Goal: Find specific page/section: Find specific page/section

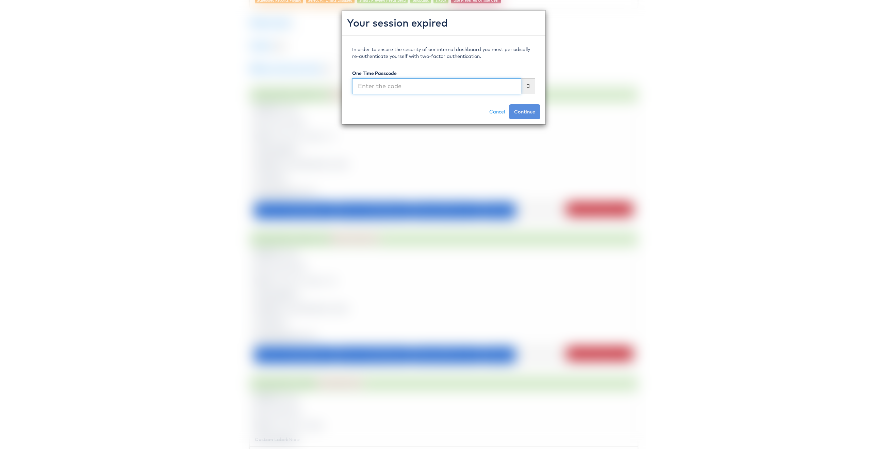
click at [458, 82] on input "text" at bounding box center [436, 86] width 169 height 16
click at [458, 93] on input "text" at bounding box center [436, 86] width 169 height 16
type input "351357"
click at [509, 104] on button "Continue" at bounding box center [524, 111] width 31 height 15
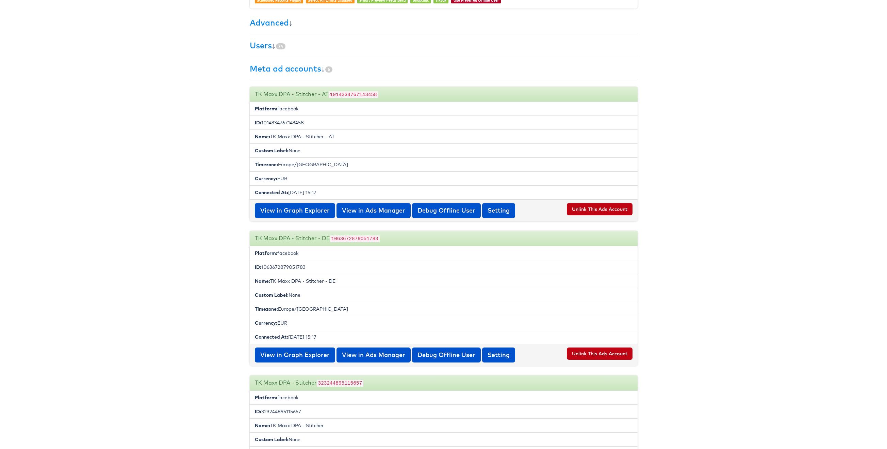
scroll to position [0, 0]
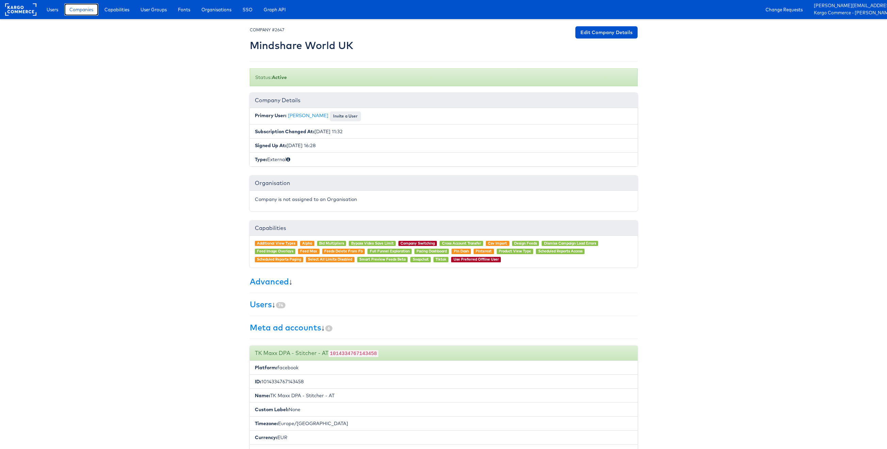
click at [82, 9] on span "Companies" at bounding box center [81, 9] width 24 height 7
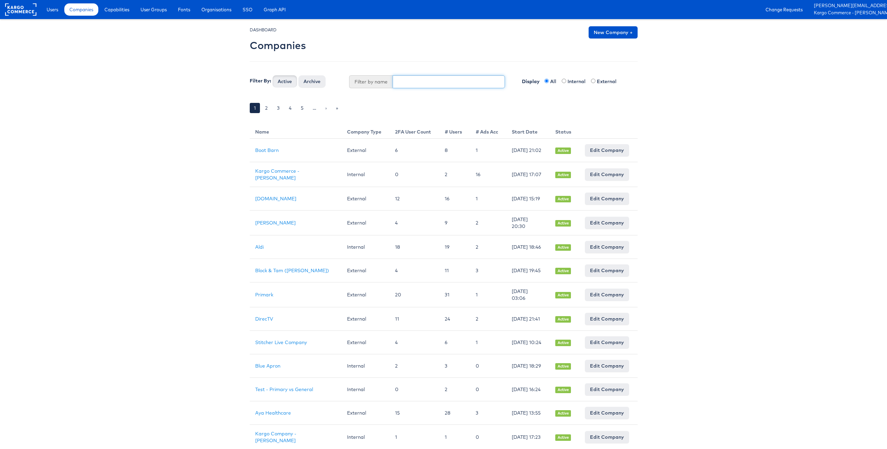
click at [401, 81] on input "text" at bounding box center [449, 81] width 112 height 13
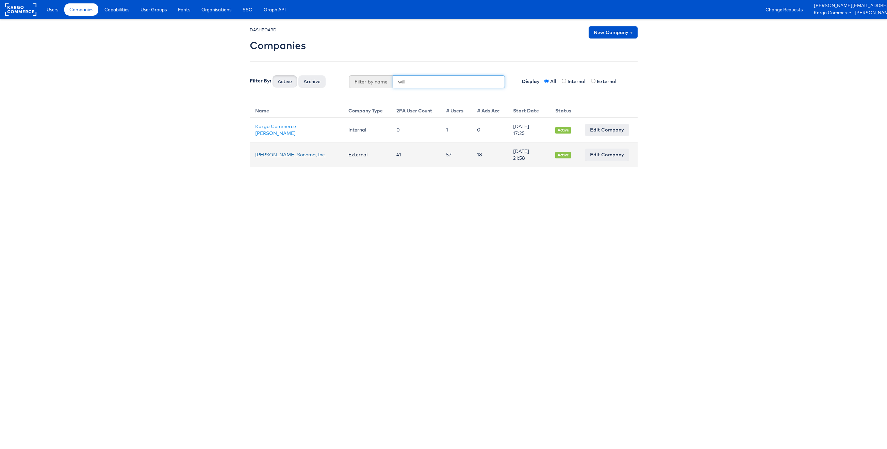
type input "will"
click at [283, 156] on link "Williams Sonoma, Inc." at bounding box center [290, 154] width 71 height 6
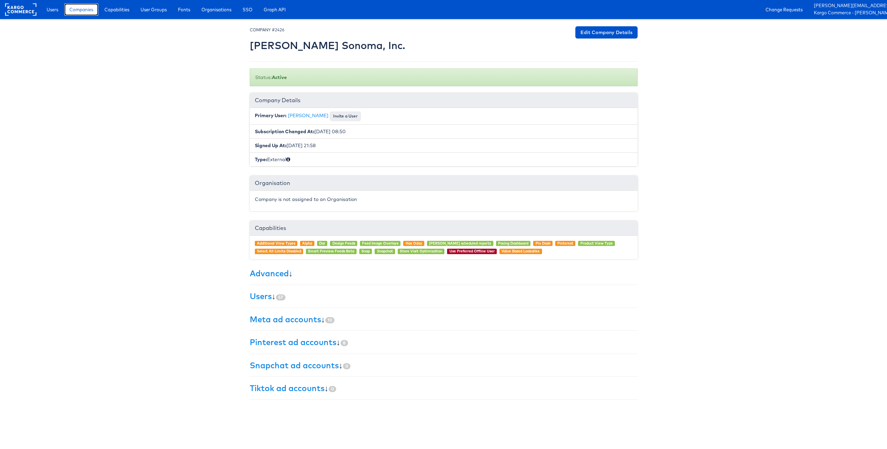
click at [78, 12] on span "Companies" at bounding box center [81, 9] width 24 height 7
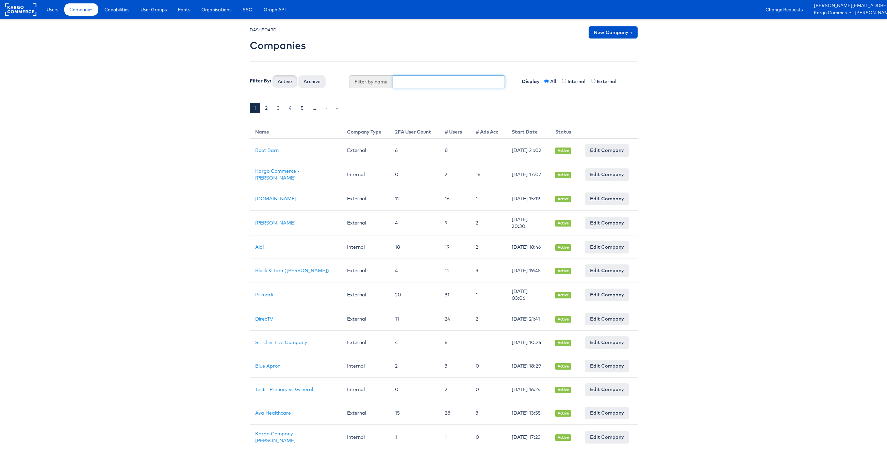
click at [402, 85] on input "text" at bounding box center [449, 81] width 112 height 13
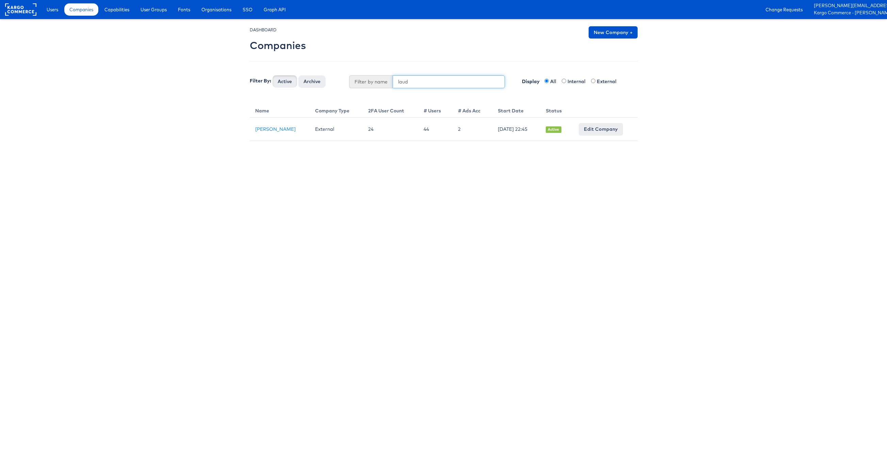
drag, startPoint x: 420, startPoint y: 79, endPoint x: 387, endPoint y: 80, distance: 33.0
click at [387, 80] on div "Filter by name laud" at bounding box center [427, 81] width 156 height 13
drag, startPoint x: 420, startPoint y: 82, endPoint x: 398, endPoint y: 82, distance: 22.8
click at [398, 82] on input "laud" at bounding box center [449, 81] width 112 height 13
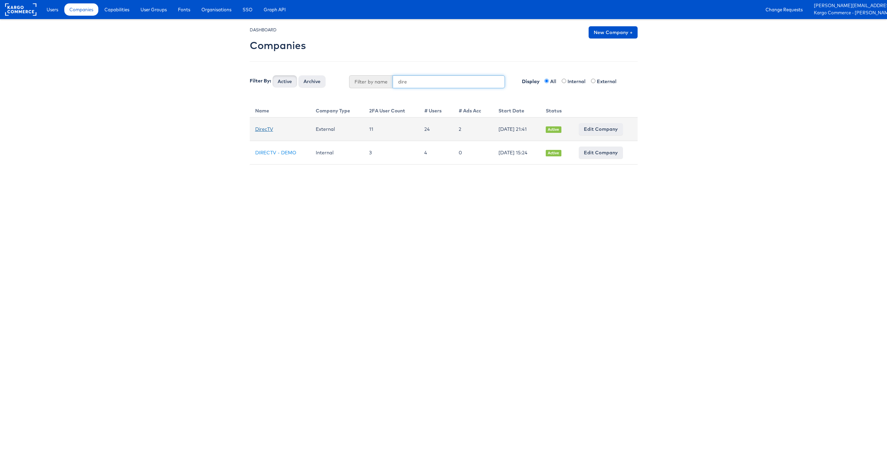
type input "dire"
click at [263, 127] on link "DirecTV" at bounding box center [264, 129] width 18 height 6
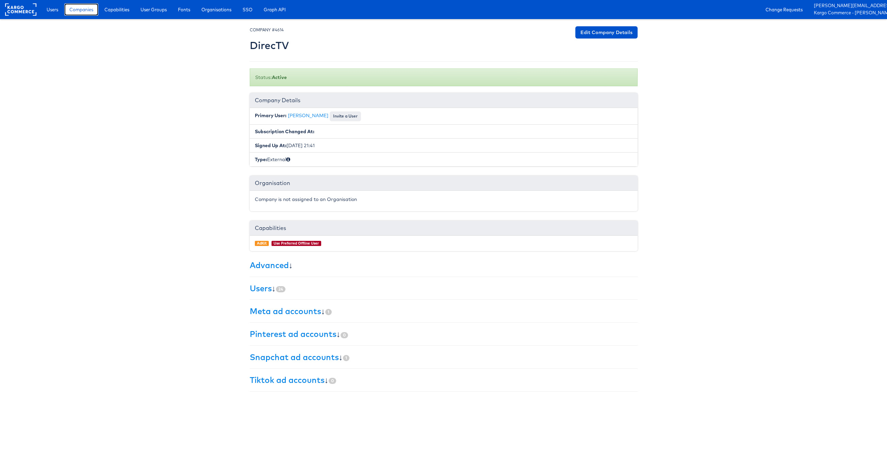
click at [82, 6] on span "Companies" at bounding box center [81, 9] width 24 height 7
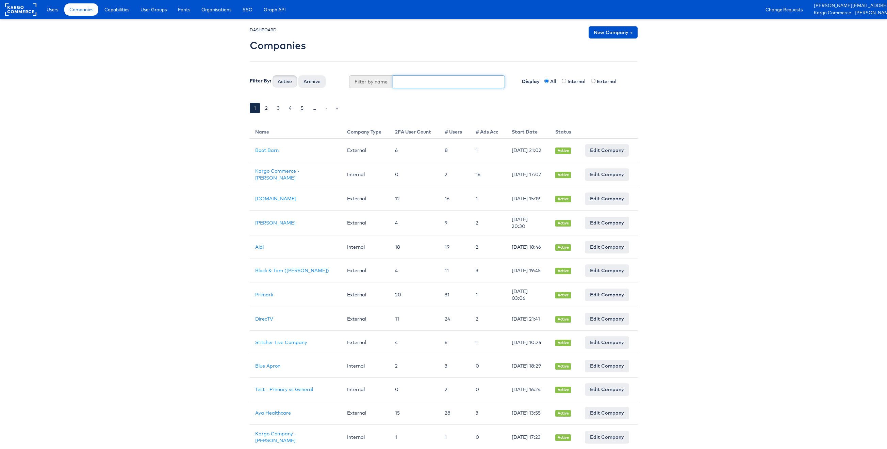
click at [414, 85] on input "text" at bounding box center [449, 81] width 112 height 13
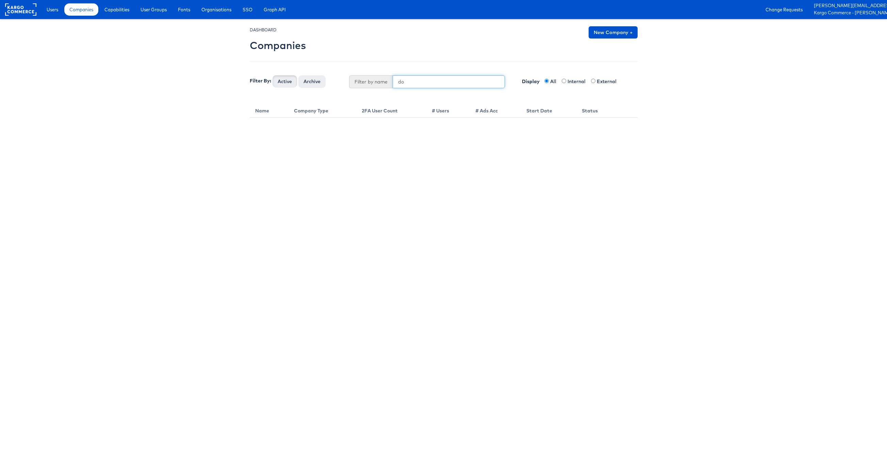
type input "d"
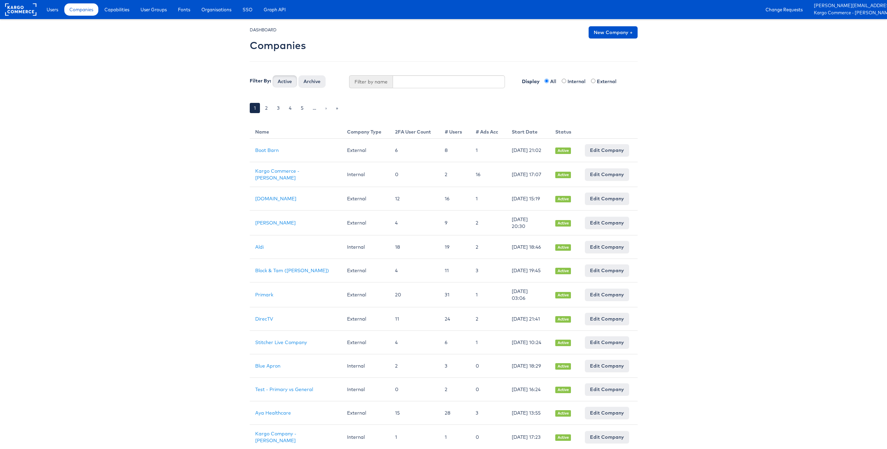
click at [224, 162] on body "Users Companies Capabilities User Groups Fonts Organisations SSO Graph API Chan…" at bounding box center [443, 380] width 887 height 760
